Goal: Information Seeking & Learning: Learn about a topic

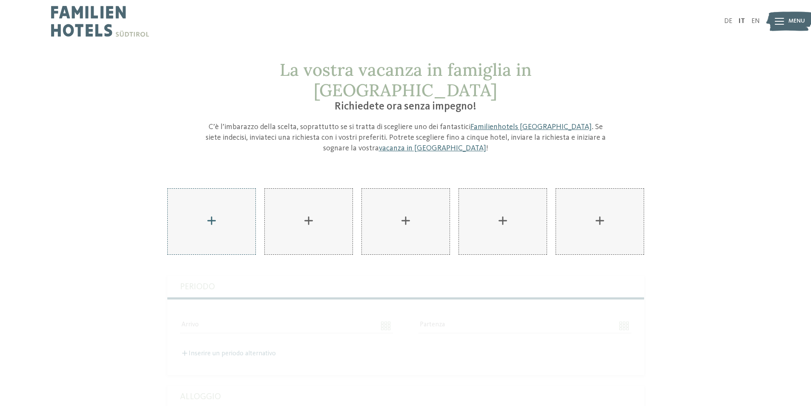
click at [206, 205] on div "AKI Family Resort PLOSE aggiungere" at bounding box center [212, 222] width 88 height 66
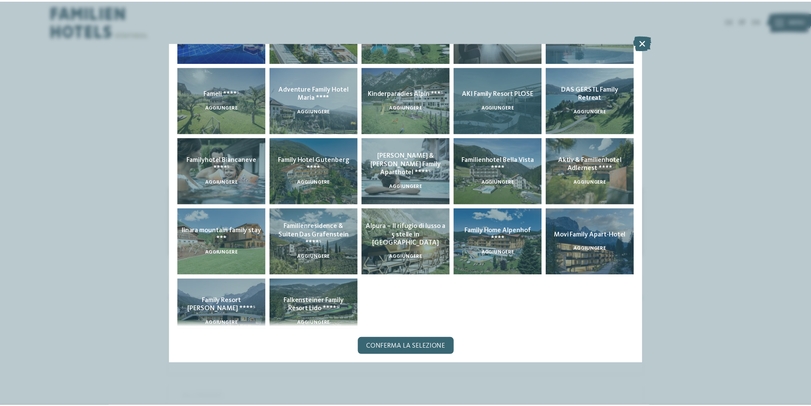
scroll to position [151, 0]
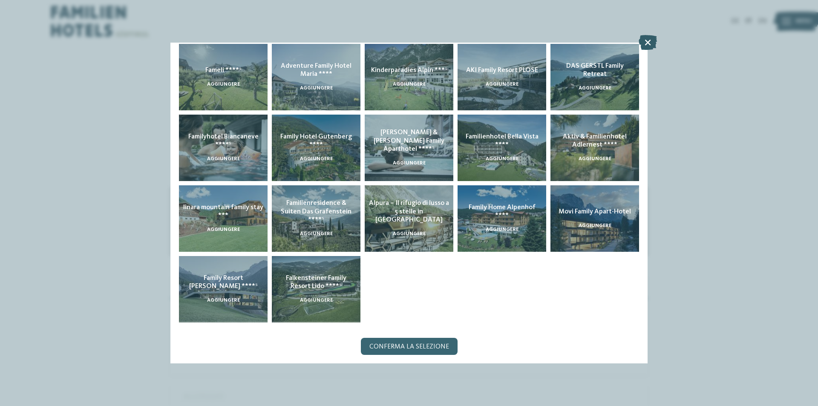
click at [642, 44] on icon at bounding box center [647, 42] width 18 height 15
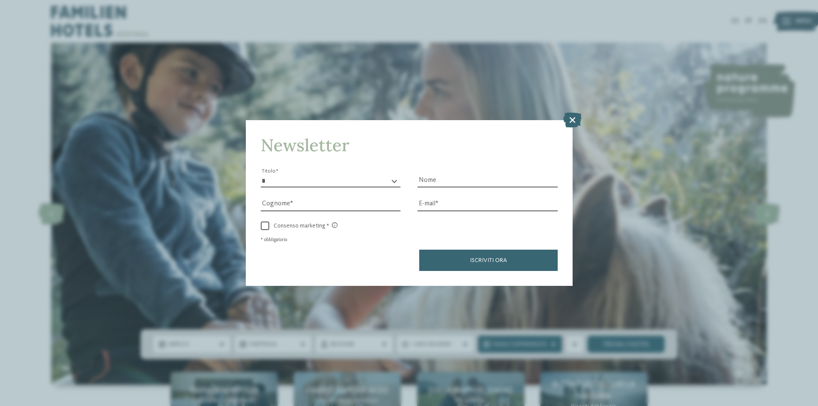
click at [571, 119] on icon at bounding box center [572, 119] width 18 height 15
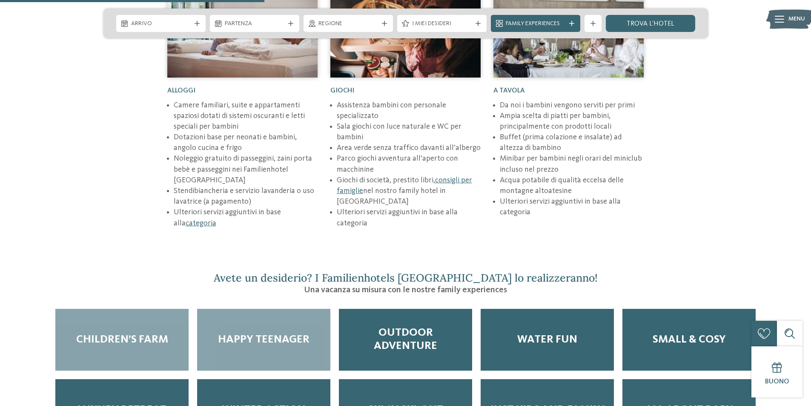
scroll to position [1405, 0]
